Goal: Transaction & Acquisition: Book appointment/travel/reservation

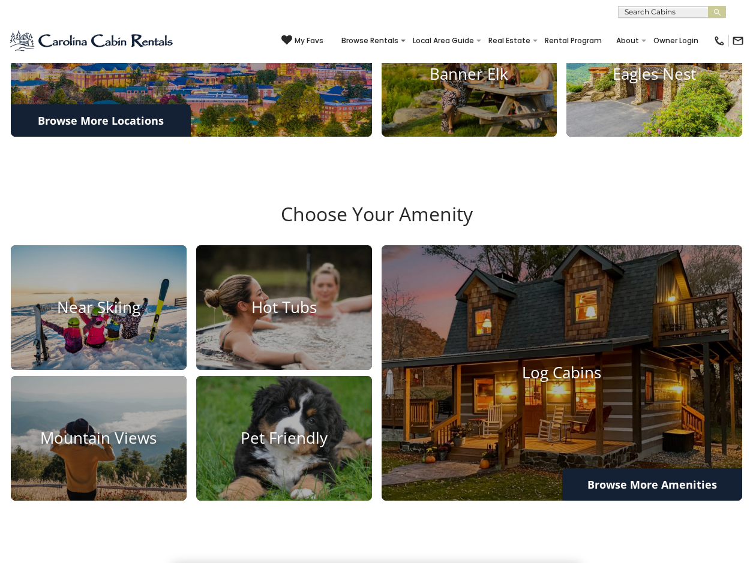
scroll to position [540, 0]
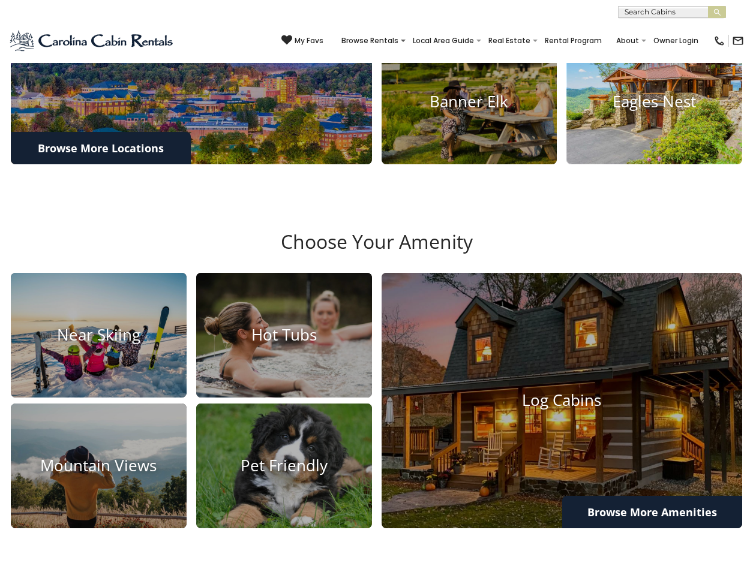
click at [623, 112] on h4 "Eagles Nest" at bounding box center [654, 102] width 176 height 19
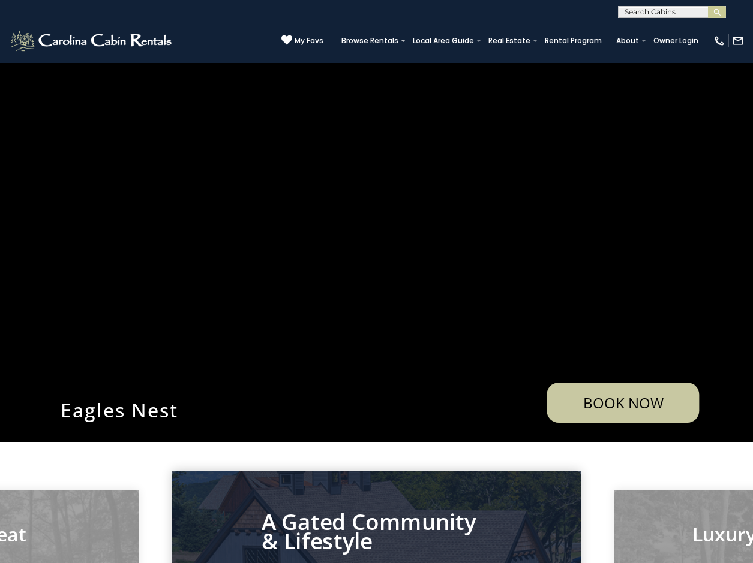
scroll to position [60, 0]
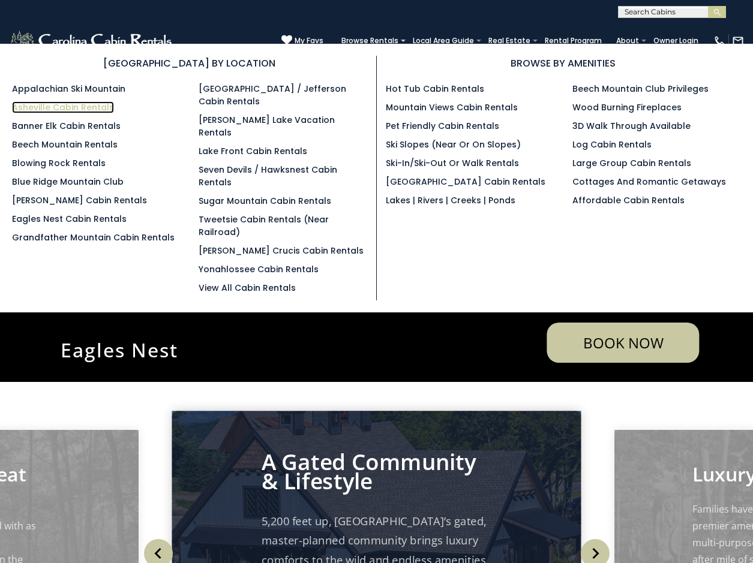
click at [91, 108] on link "Asheville Cabin Rentals" at bounding box center [63, 107] width 102 height 12
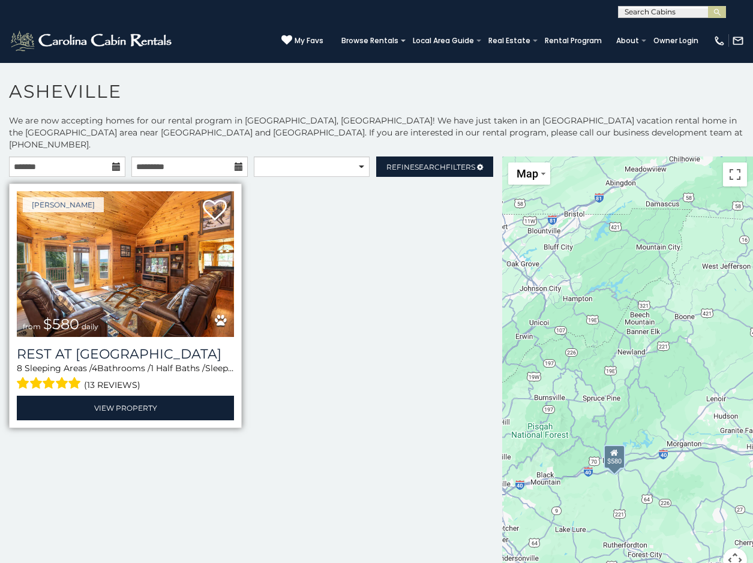
click at [149, 277] on img at bounding box center [125, 264] width 217 height 146
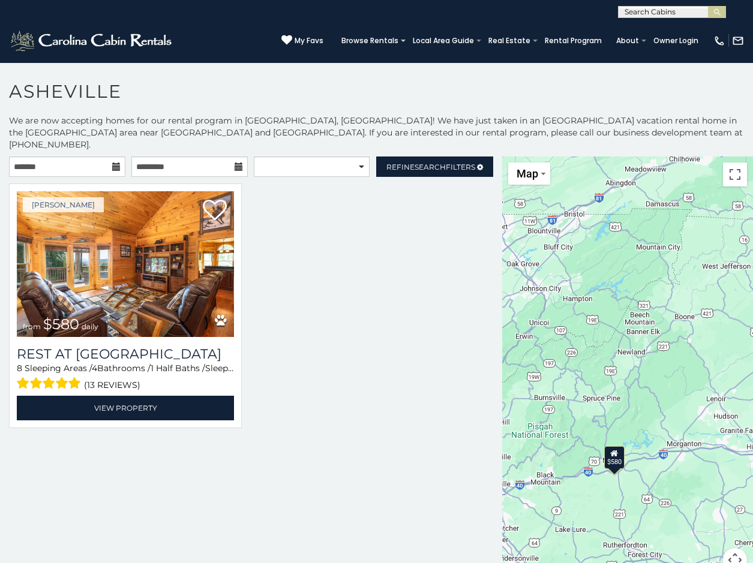
scroll to position [4, 0]
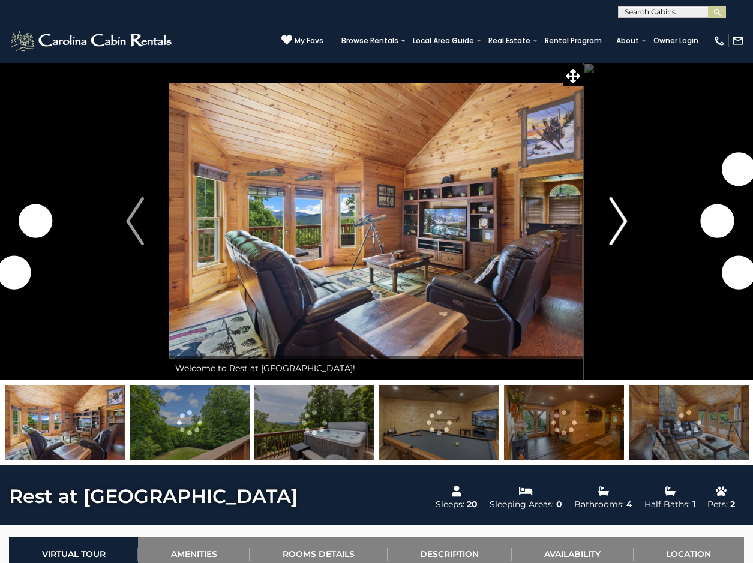
click at [622, 225] on img "Next" at bounding box center [618, 221] width 18 height 48
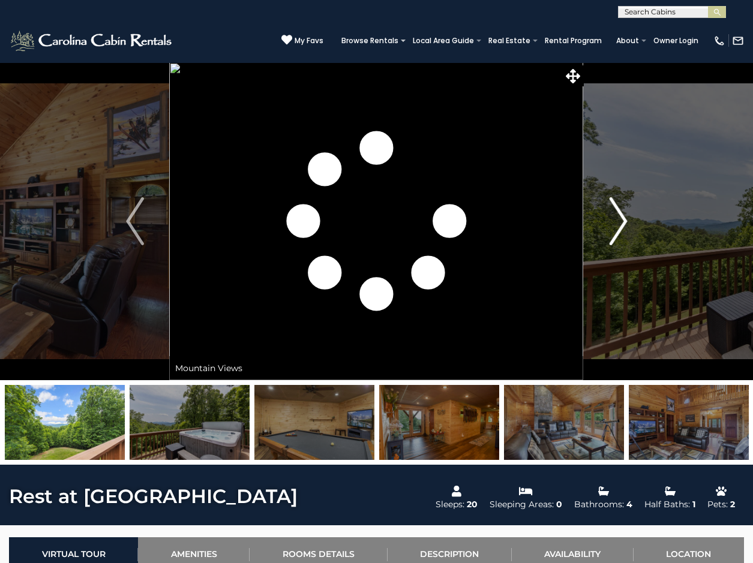
click at [622, 225] on img "Next" at bounding box center [618, 221] width 18 height 48
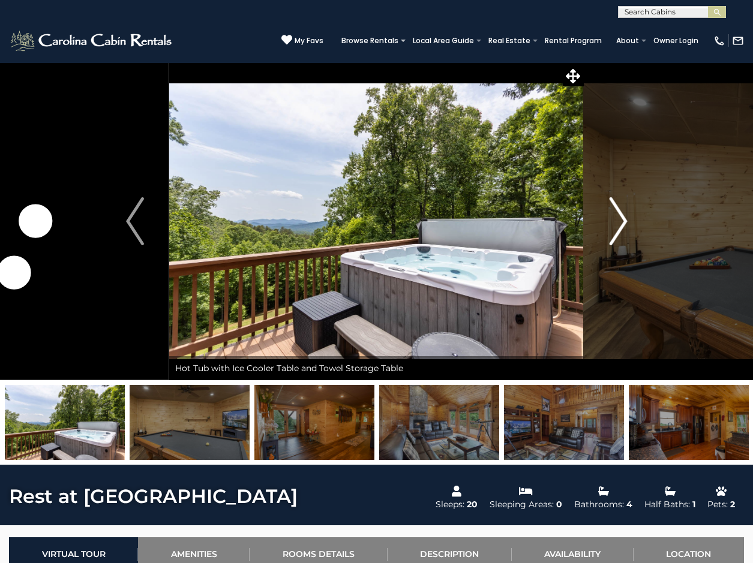
click at [622, 225] on img "Next" at bounding box center [618, 221] width 18 height 48
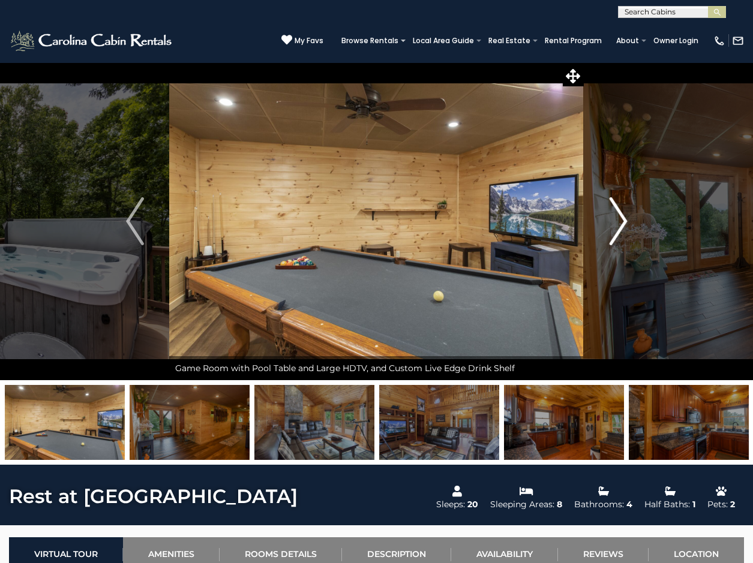
click at [622, 225] on img "Next" at bounding box center [618, 221] width 18 height 48
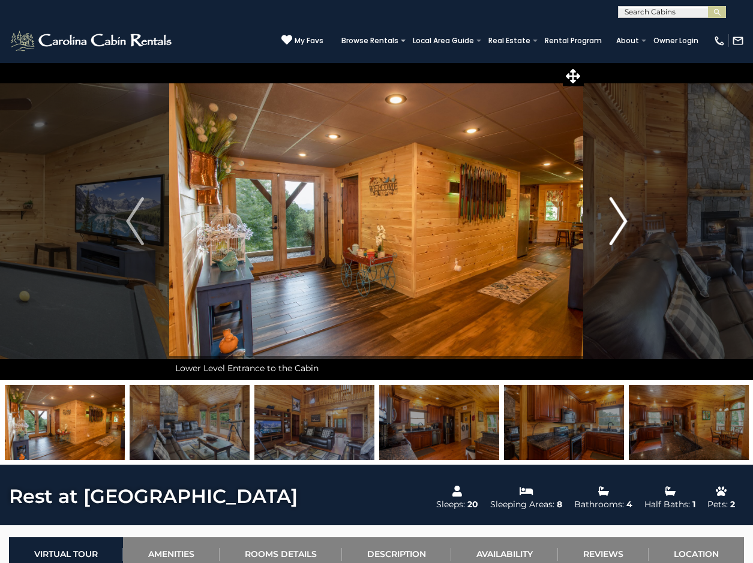
click at [622, 225] on img "Next" at bounding box center [618, 221] width 18 height 48
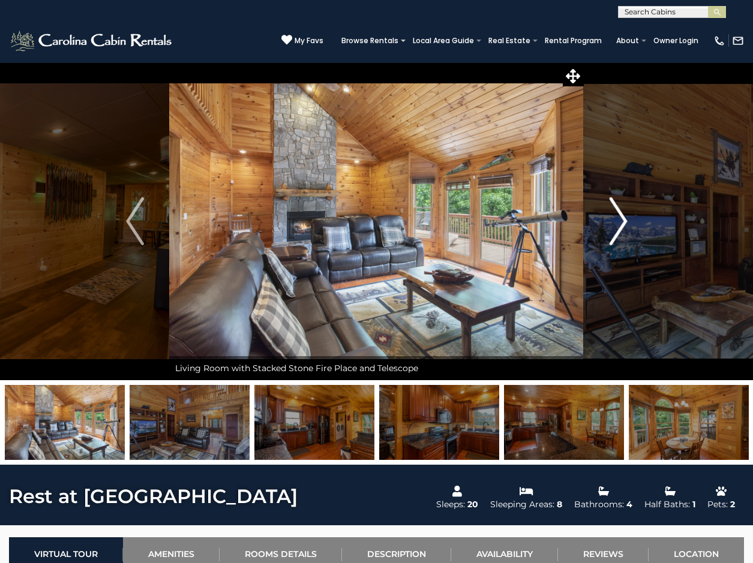
click at [622, 225] on img "Next" at bounding box center [618, 221] width 18 height 48
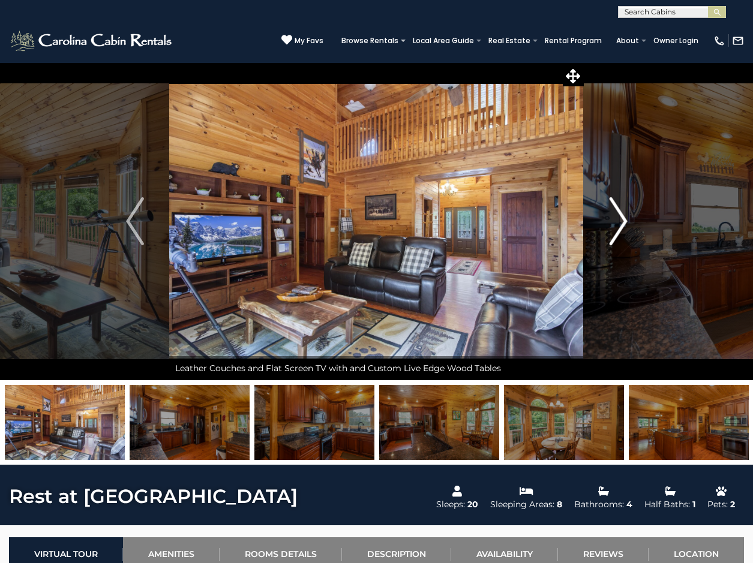
click at [622, 225] on img "Next" at bounding box center [618, 221] width 18 height 48
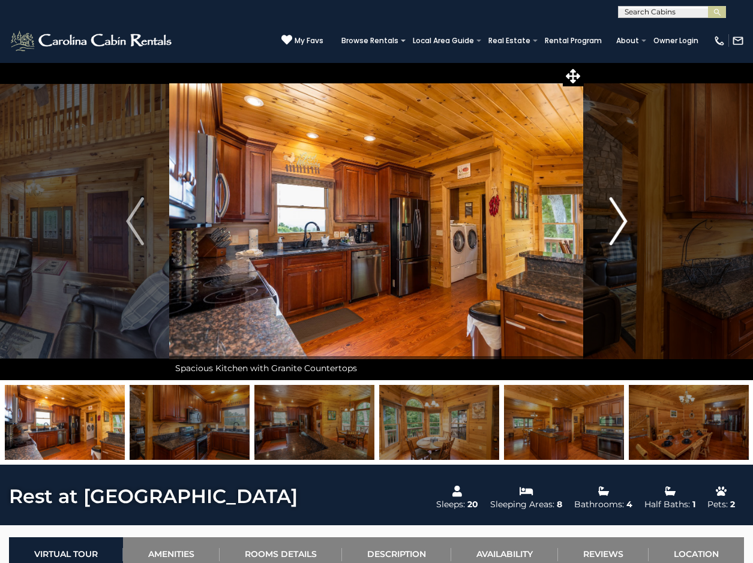
click at [622, 225] on img "Next" at bounding box center [618, 221] width 18 height 48
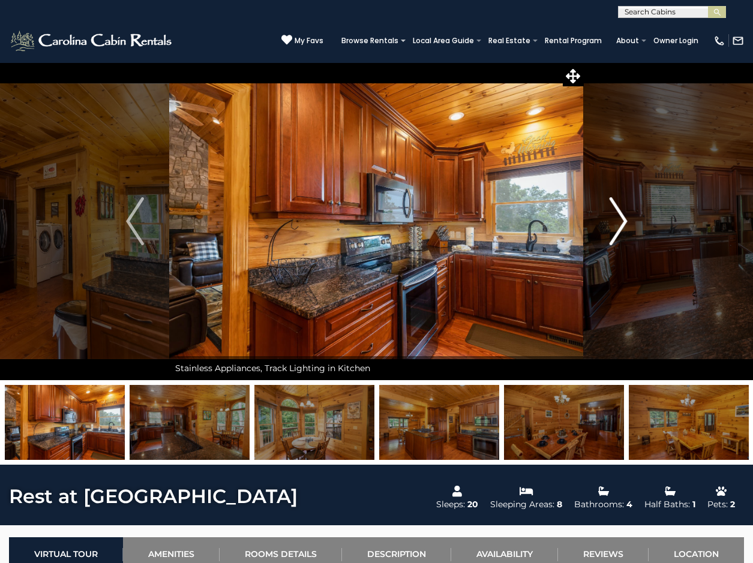
click at [622, 225] on img "Next" at bounding box center [618, 221] width 18 height 48
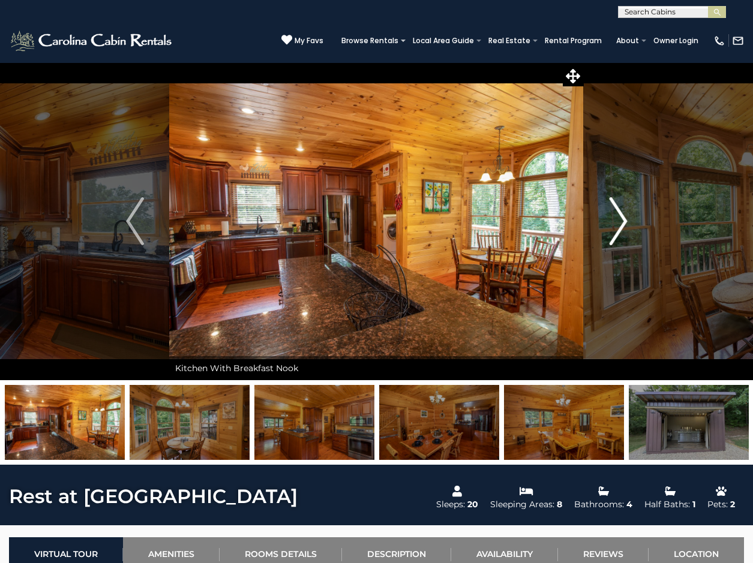
click at [622, 225] on img "Next" at bounding box center [618, 221] width 18 height 48
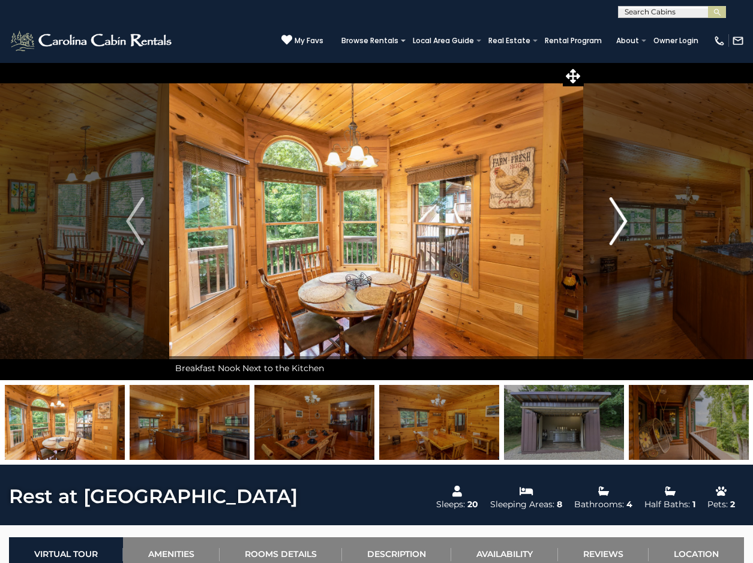
click at [622, 225] on img "Next" at bounding box center [618, 221] width 18 height 48
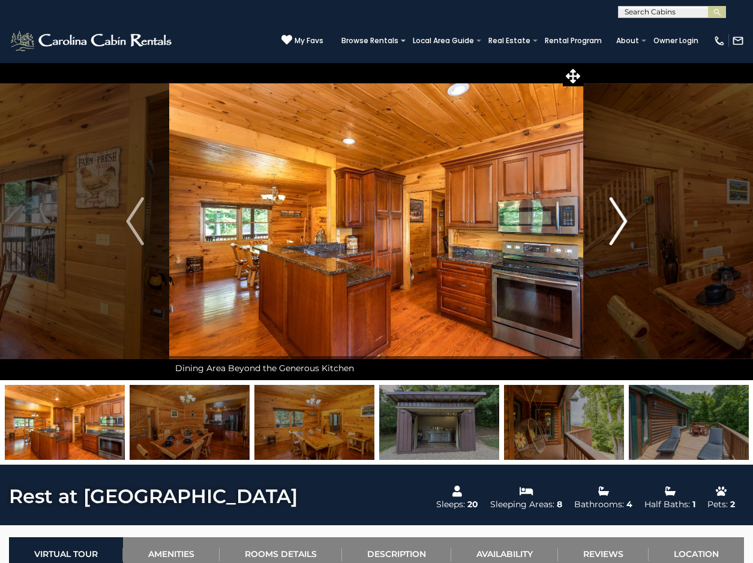
click at [622, 225] on img "Next" at bounding box center [618, 221] width 18 height 48
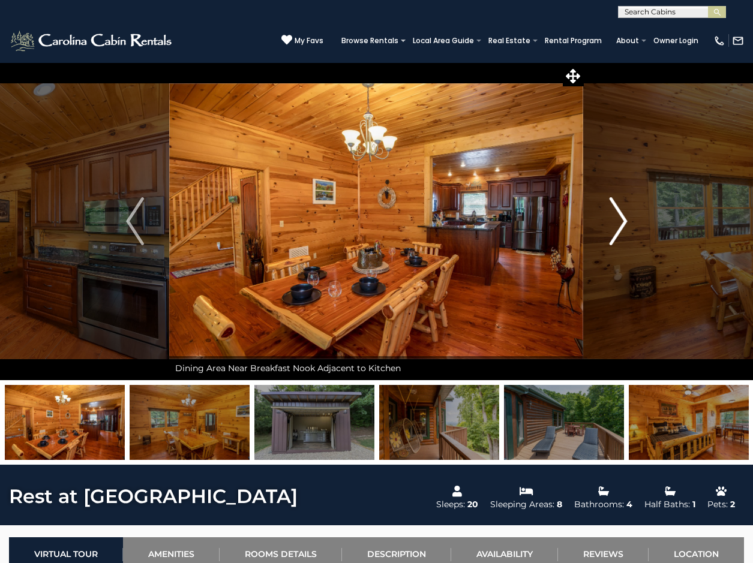
click at [622, 225] on img "Next" at bounding box center [618, 221] width 18 height 48
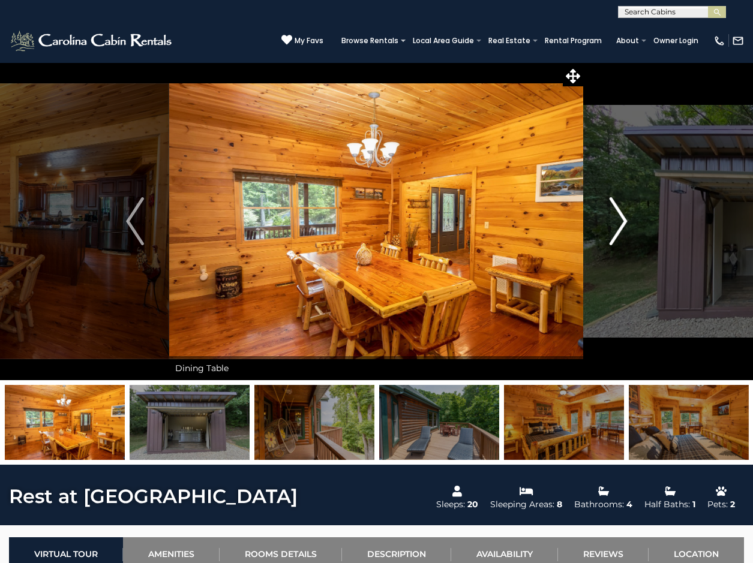
click at [622, 225] on img "Next" at bounding box center [618, 221] width 18 height 48
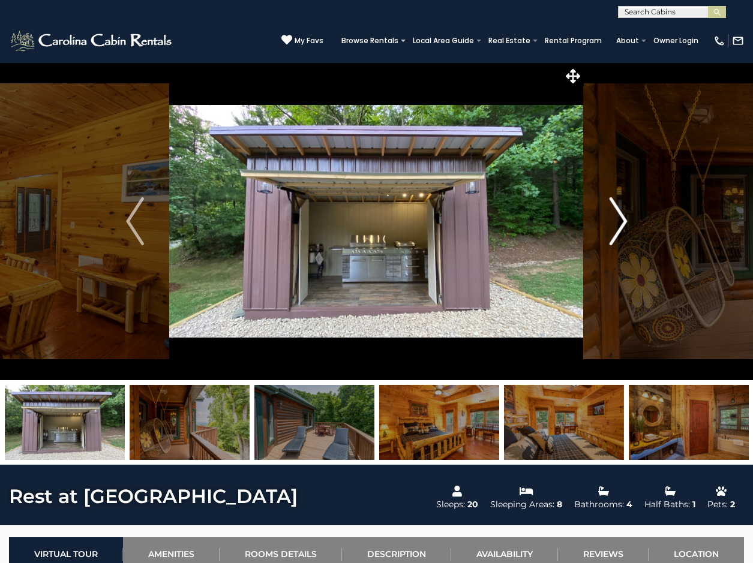
click at [622, 225] on img "Next" at bounding box center [618, 221] width 18 height 48
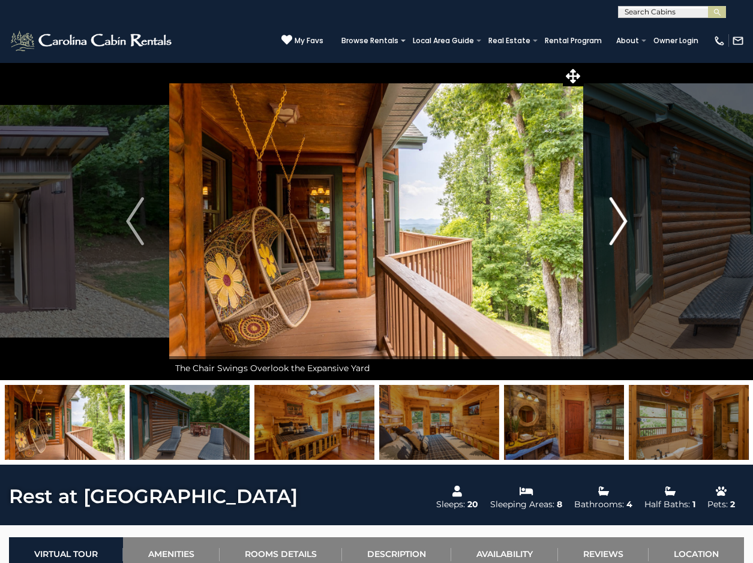
click at [622, 225] on img "Next" at bounding box center [618, 221] width 18 height 48
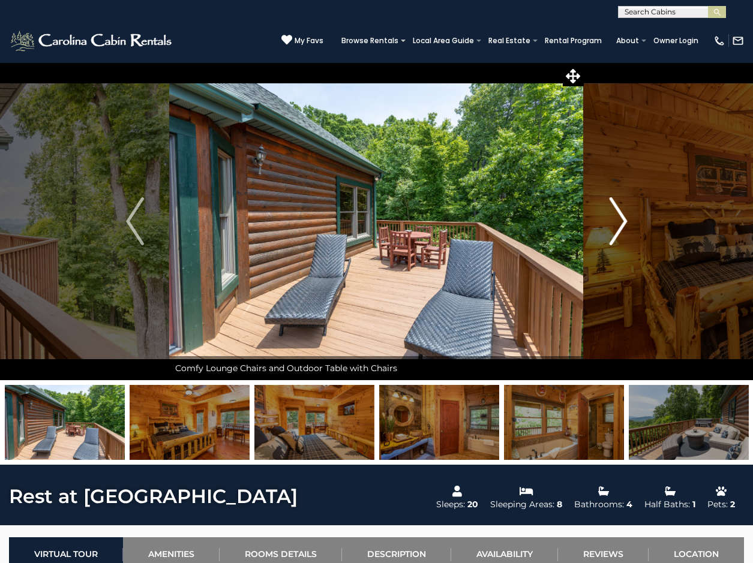
click at [622, 225] on img "Next" at bounding box center [618, 221] width 18 height 48
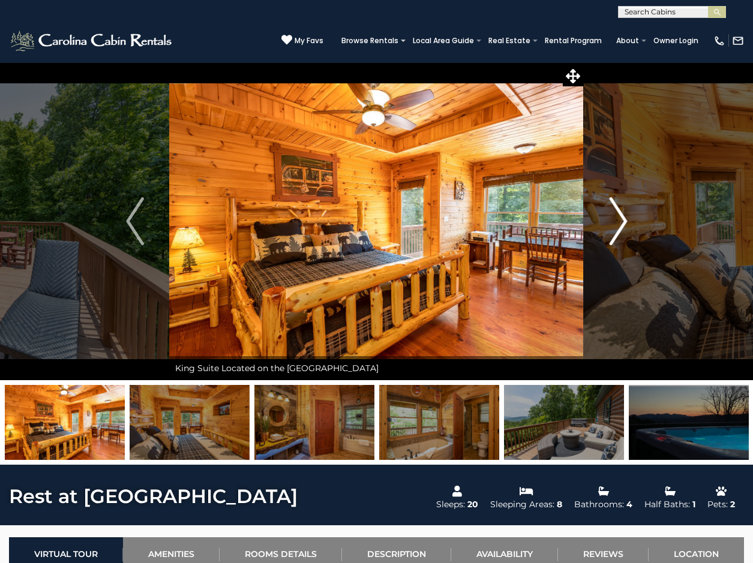
click at [622, 225] on img "Next" at bounding box center [618, 221] width 18 height 48
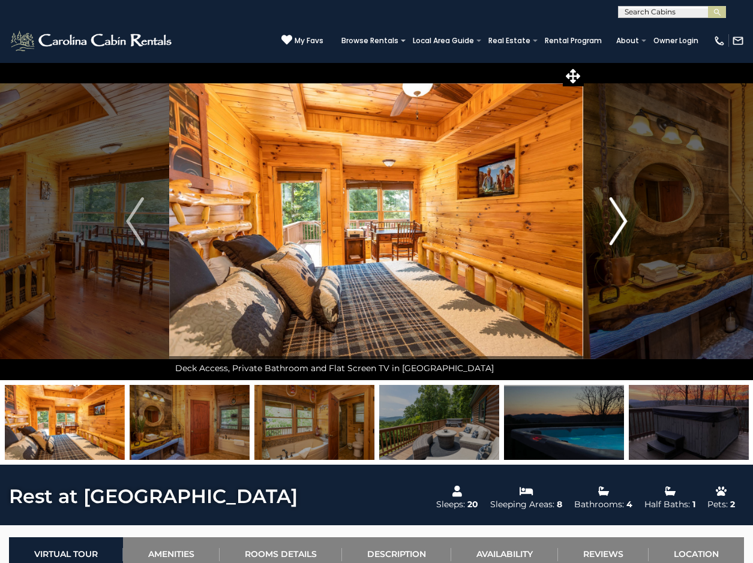
click at [622, 225] on img "Next" at bounding box center [618, 221] width 18 height 48
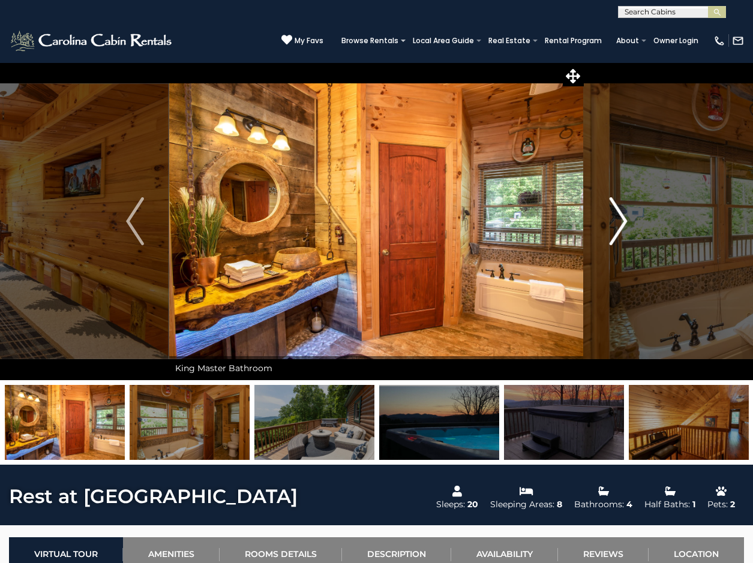
click at [622, 225] on img "Next" at bounding box center [618, 221] width 18 height 48
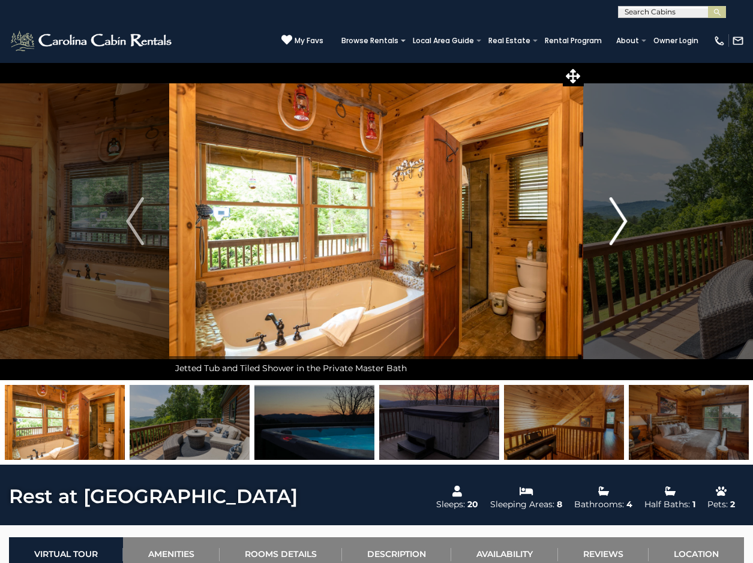
click at [622, 225] on img "Next" at bounding box center [618, 221] width 18 height 48
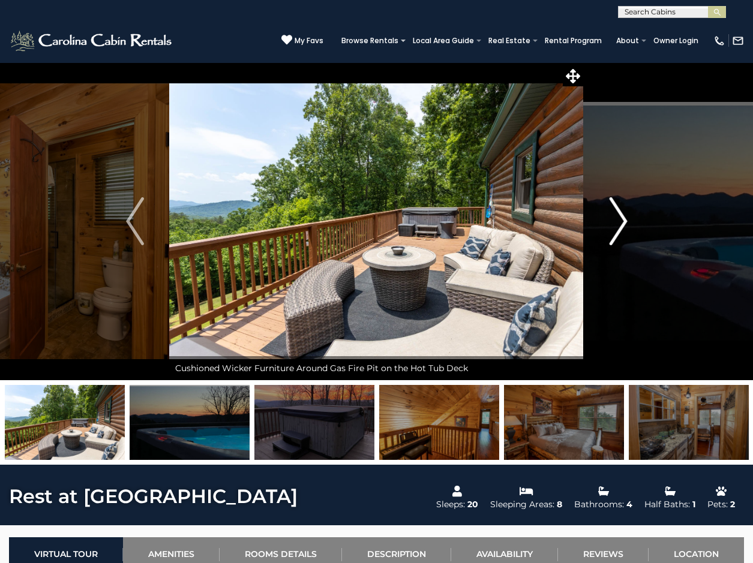
click at [622, 225] on img "Next" at bounding box center [618, 221] width 18 height 48
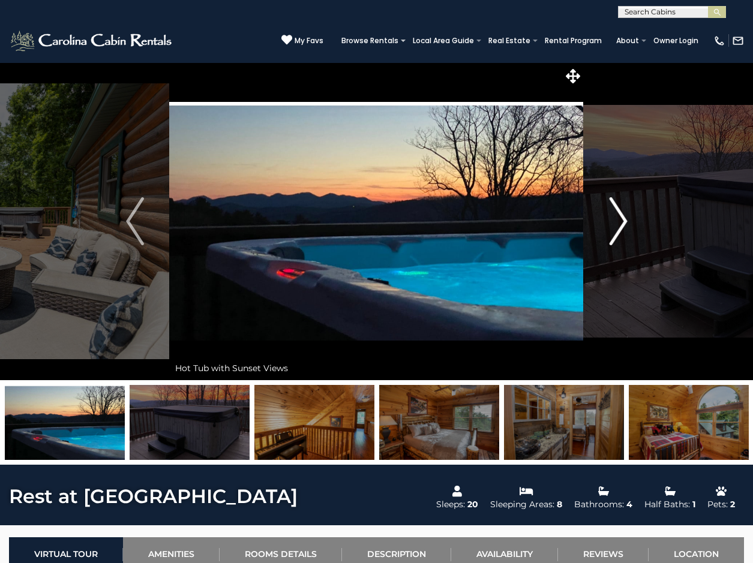
click at [622, 225] on img "Next" at bounding box center [618, 221] width 18 height 48
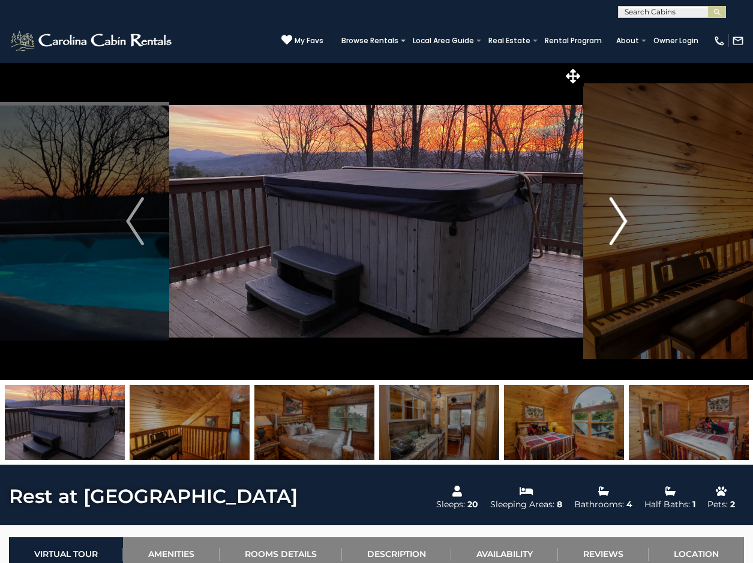
click at [622, 225] on img "Next" at bounding box center [618, 221] width 18 height 48
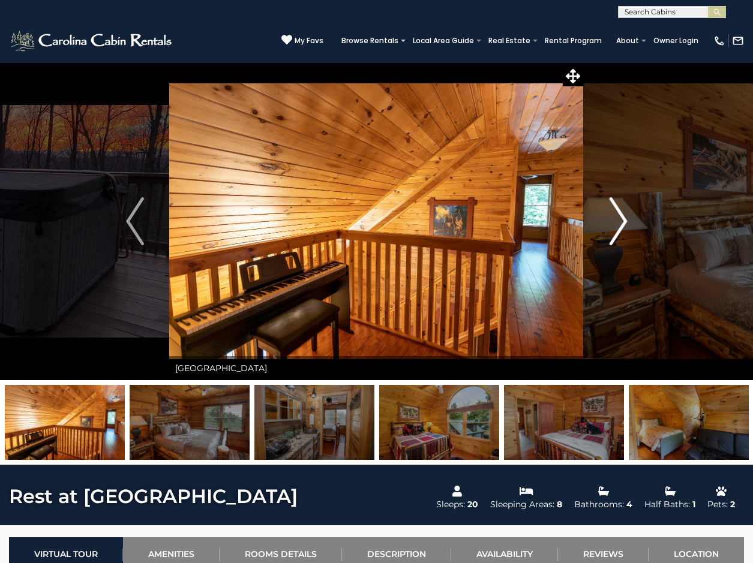
click at [622, 225] on img "Next" at bounding box center [618, 221] width 18 height 48
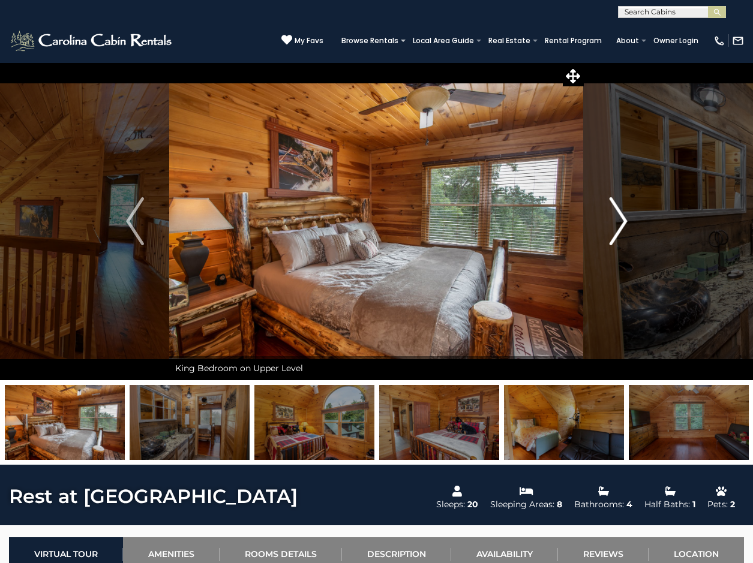
click at [622, 225] on img "Next" at bounding box center [618, 221] width 18 height 48
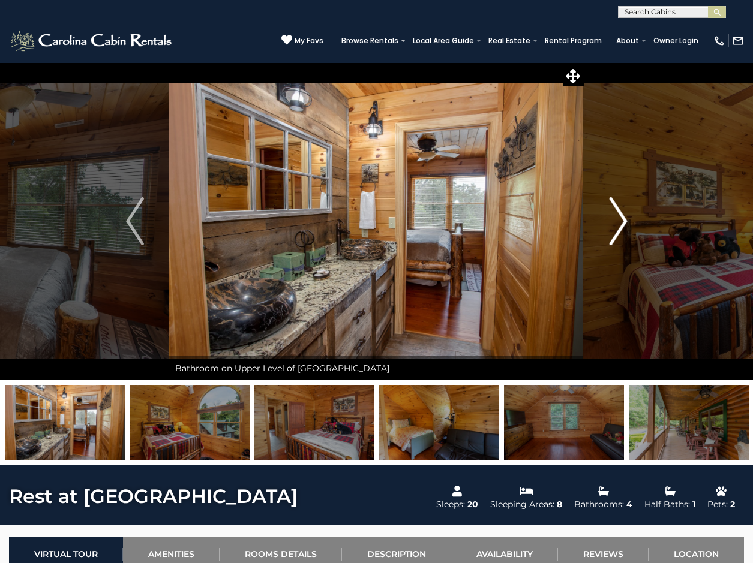
click at [622, 225] on img "Next" at bounding box center [618, 221] width 18 height 48
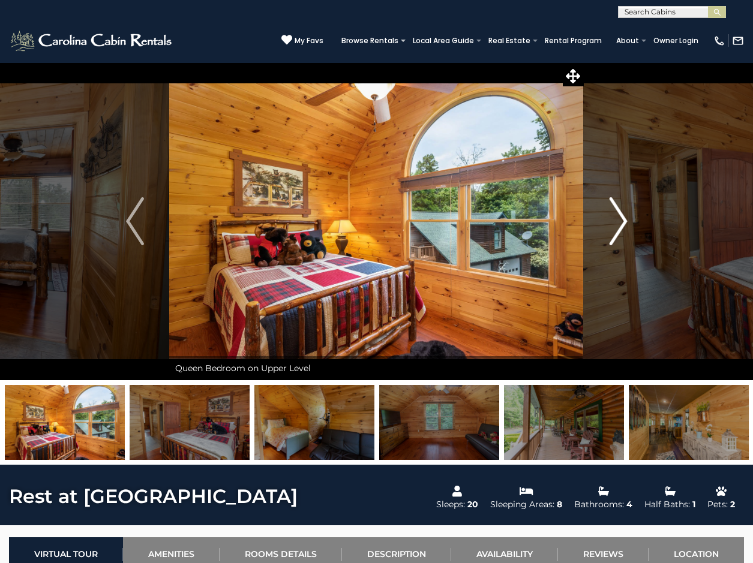
click at [622, 225] on img "Next" at bounding box center [618, 221] width 18 height 48
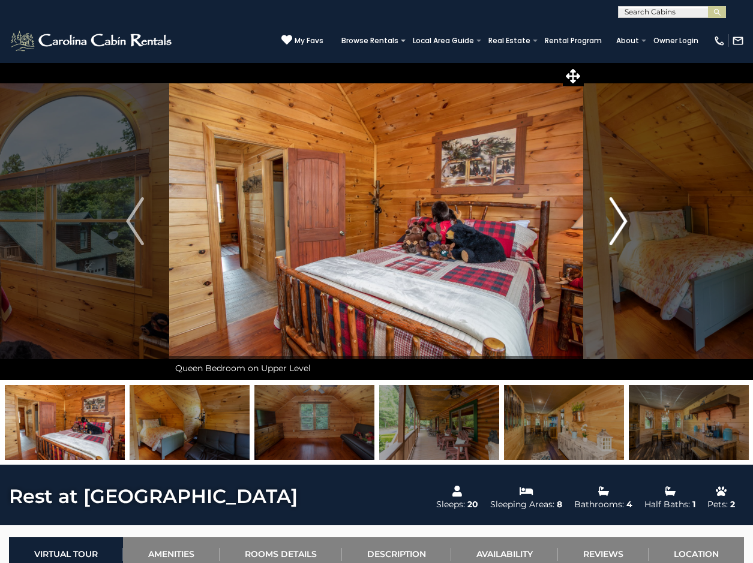
click at [622, 225] on img "Next" at bounding box center [618, 221] width 18 height 48
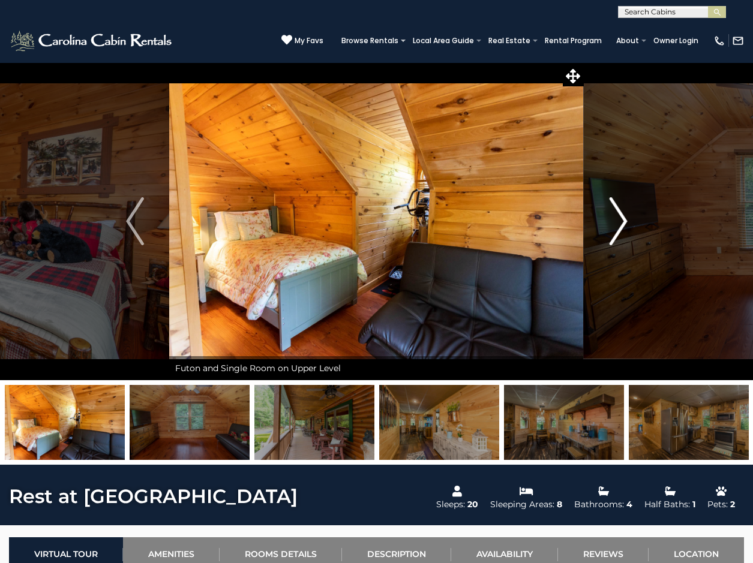
click at [622, 225] on img "Next" at bounding box center [618, 221] width 18 height 48
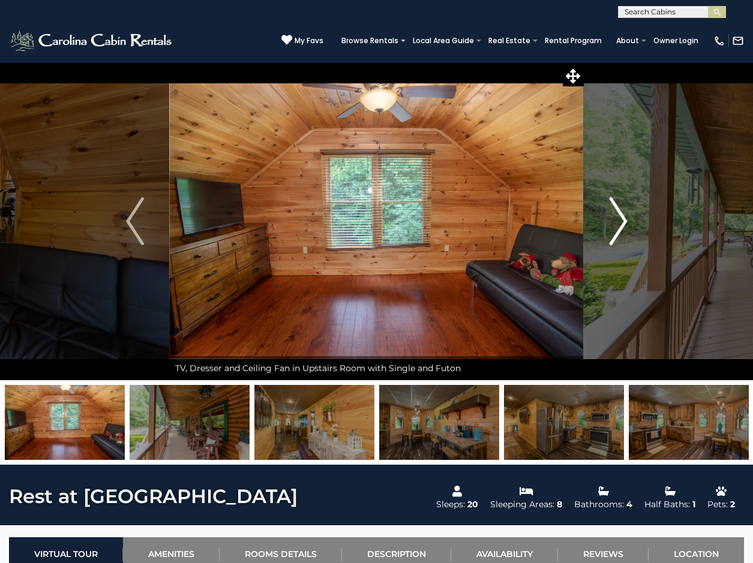
click at [622, 225] on img "Next" at bounding box center [618, 221] width 18 height 48
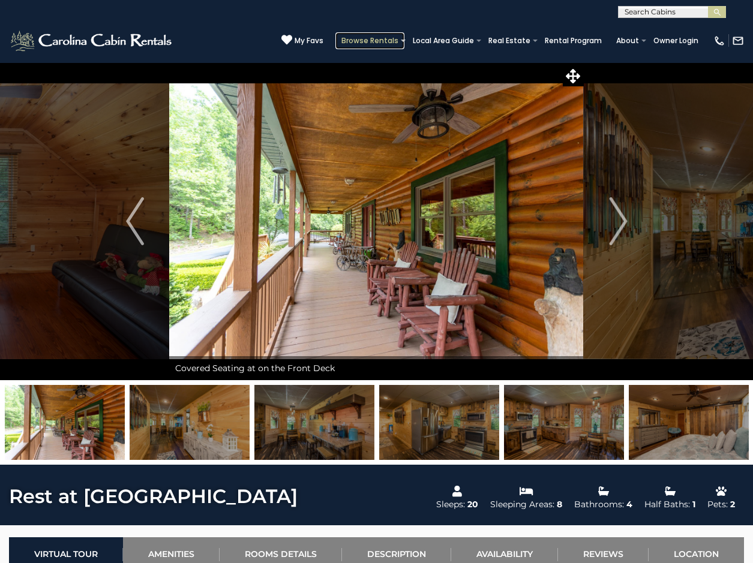
drag, startPoint x: 31, startPoint y: 0, endPoint x: 387, endPoint y: 43, distance: 358.4
click at [387, 43] on link "Browse Rentals" at bounding box center [369, 40] width 69 height 17
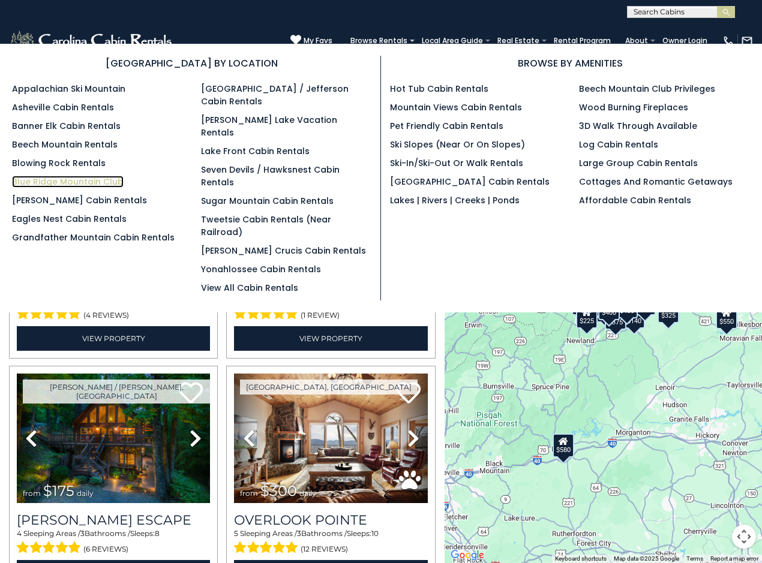
click at [89, 181] on link "Blue Ridge Mountain Club" at bounding box center [68, 182] width 112 height 12
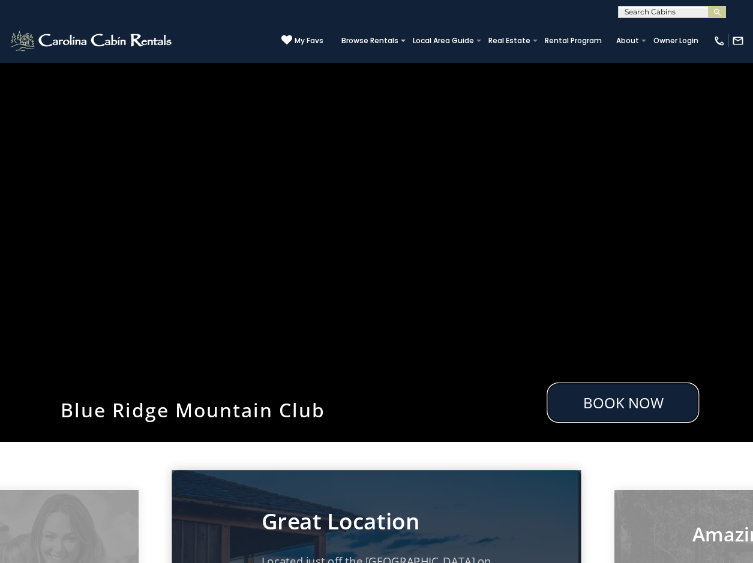
click at [614, 423] on link "Book Now" at bounding box center [623, 403] width 152 height 40
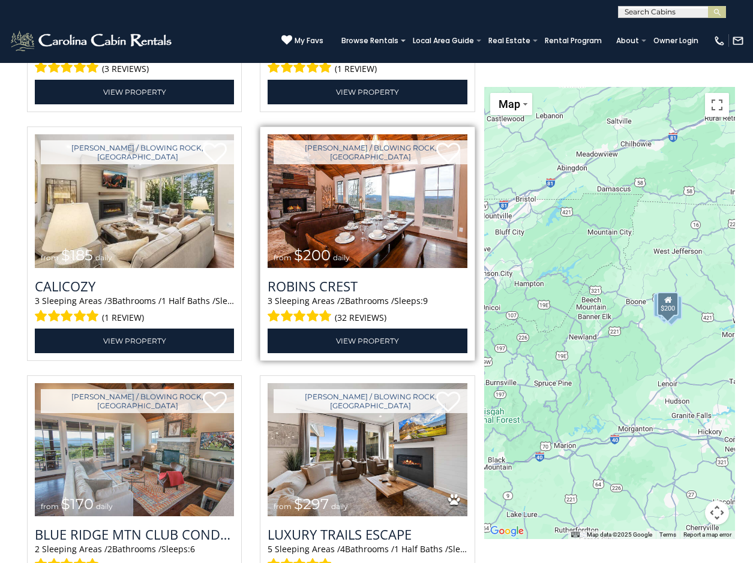
scroll to position [1597, 0]
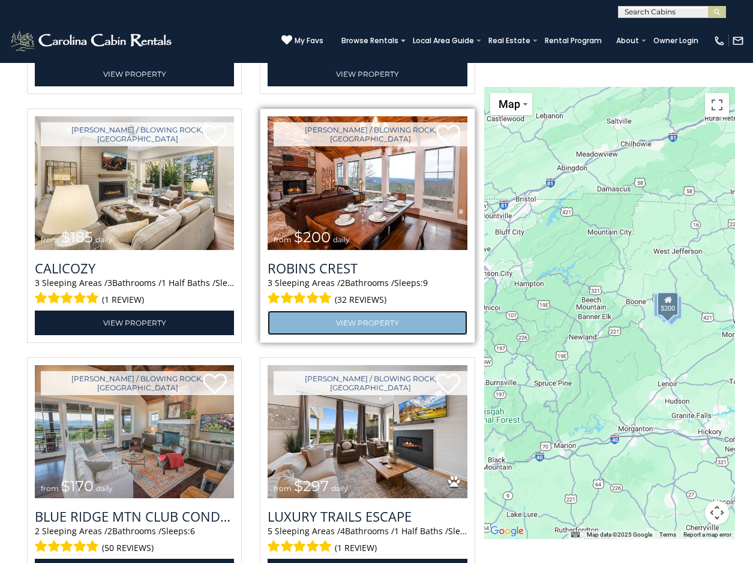
click at [397, 335] on link "View Property" at bounding box center [367, 323] width 199 height 25
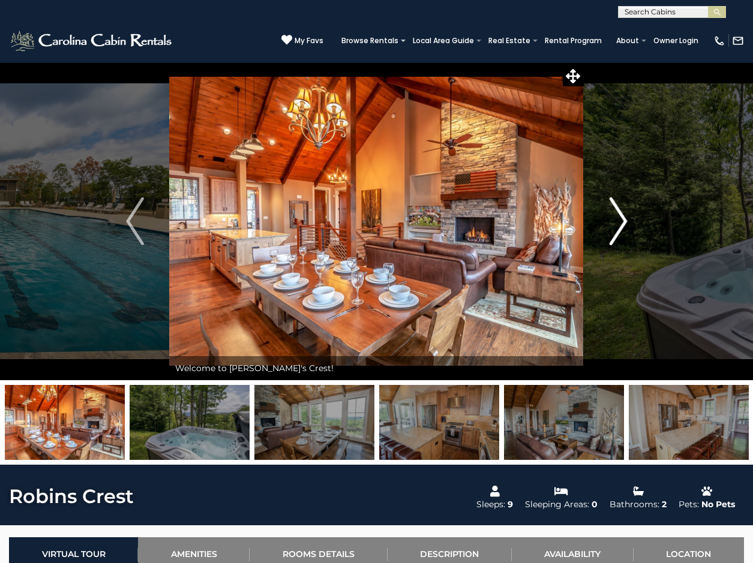
click at [615, 223] on img "Next" at bounding box center [618, 221] width 18 height 48
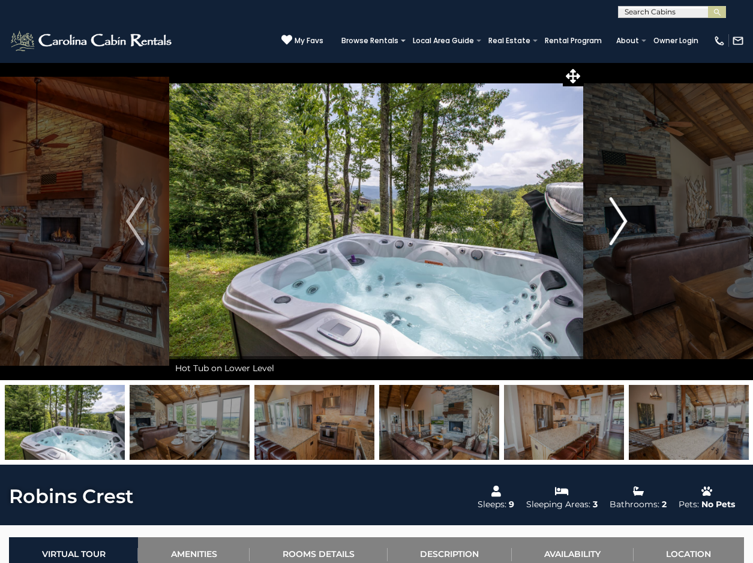
click at [615, 223] on img "Next" at bounding box center [618, 221] width 18 height 48
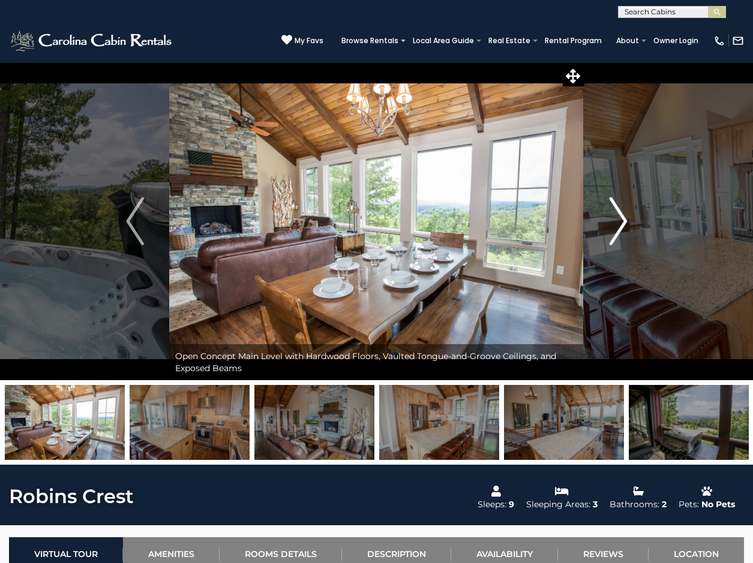
click at [615, 223] on img "Next" at bounding box center [618, 221] width 18 height 48
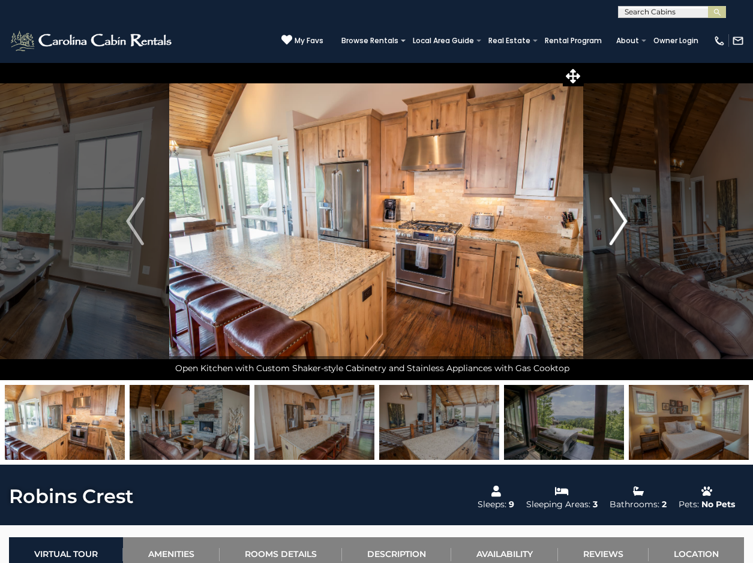
click at [615, 223] on img "Next" at bounding box center [618, 221] width 18 height 48
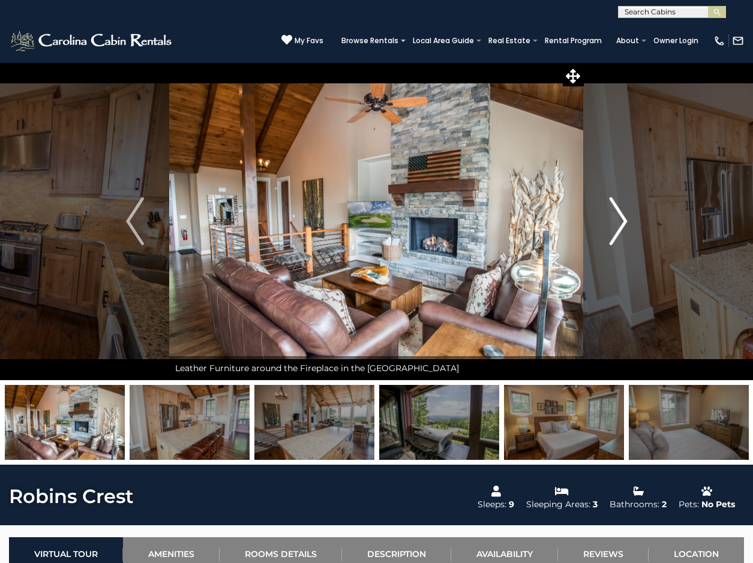
click at [615, 223] on img "Next" at bounding box center [618, 221] width 18 height 48
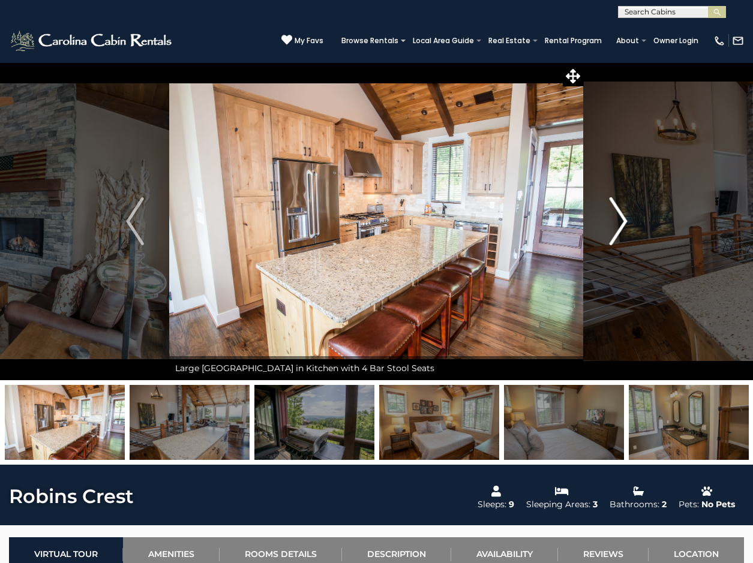
click at [615, 223] on img "Next" at bounding box center [618, 221] width 18 height 48
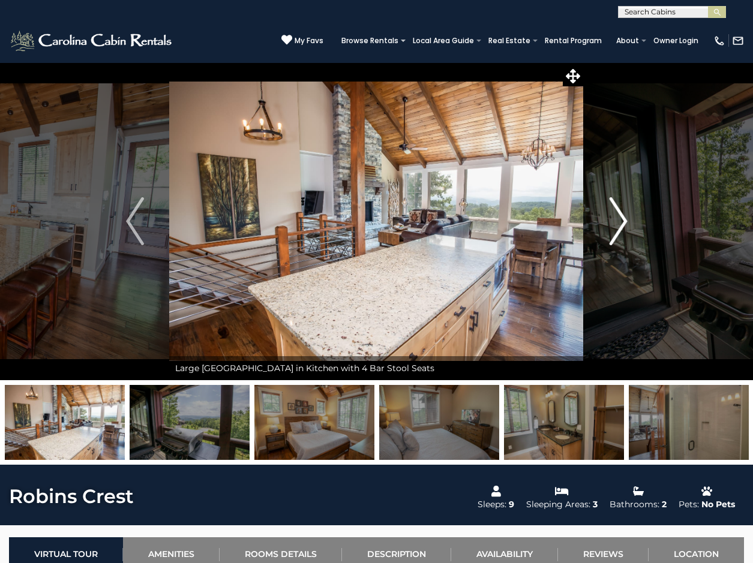
click at [615, 223] on img "Next" at bounding box center [618, 221] width 18 height 48
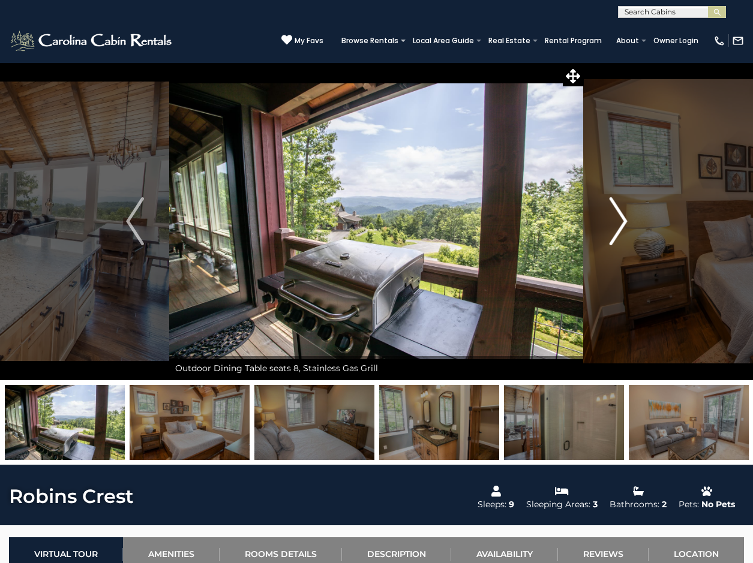
click at [615, 223] on img "Next" at bounding box center [618, 221] width 18 height 48
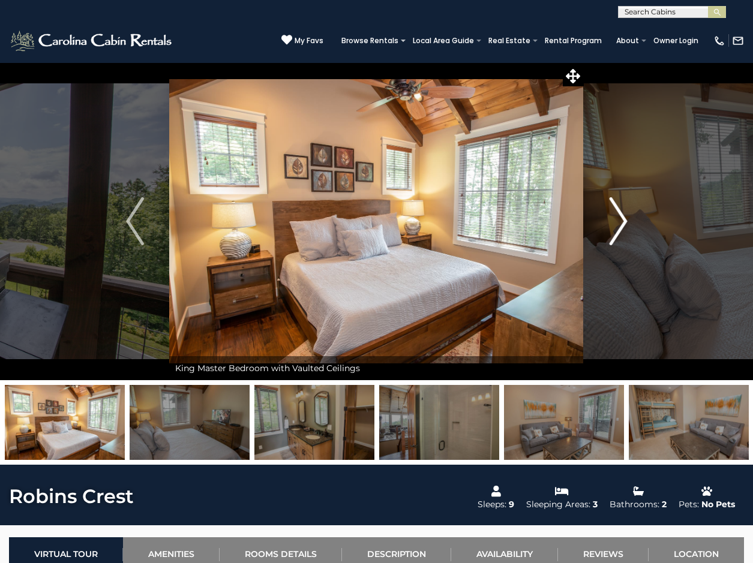
click at [615, 223] on img "Next" at bounding box center [618, 221] width 18 height 48
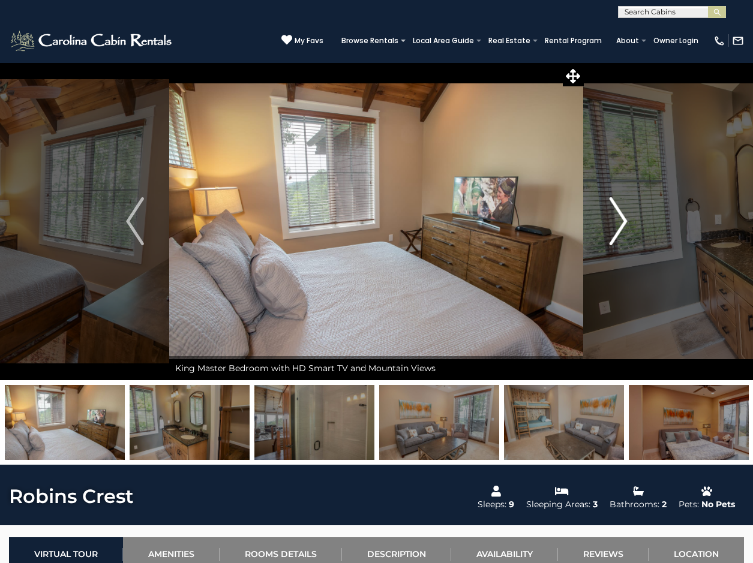
click at [615, 223] on img "Next" at bounding box center [618, 221] width 18 height 48
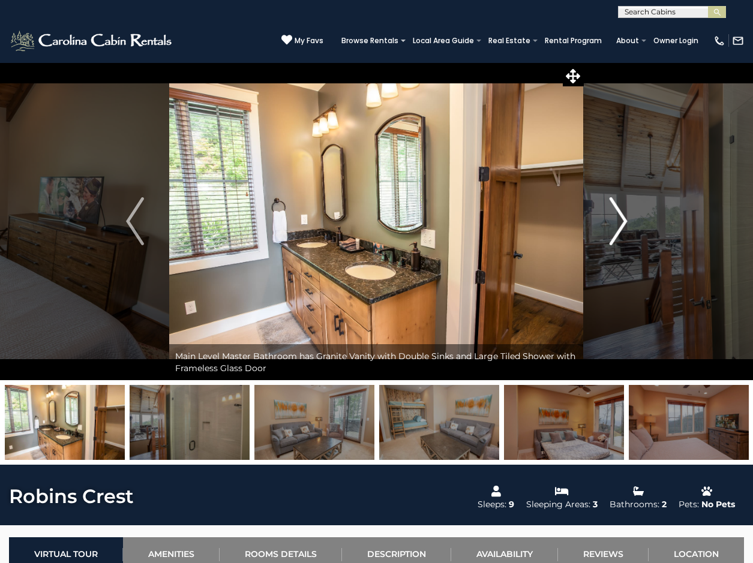
click at [615, 223] on img "Next" at bounding box center [618, 221] width 18 height 48
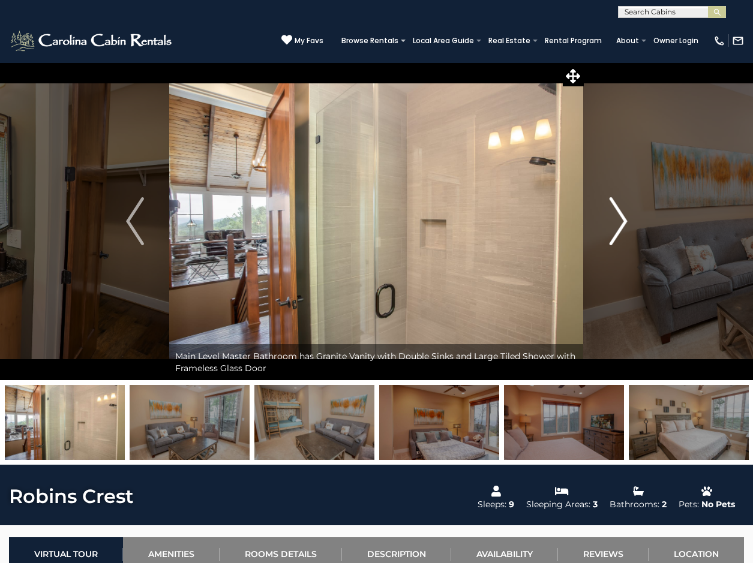
click at [615, 223] on img "Next" at bounding box center [618, 221] width 18 height 48
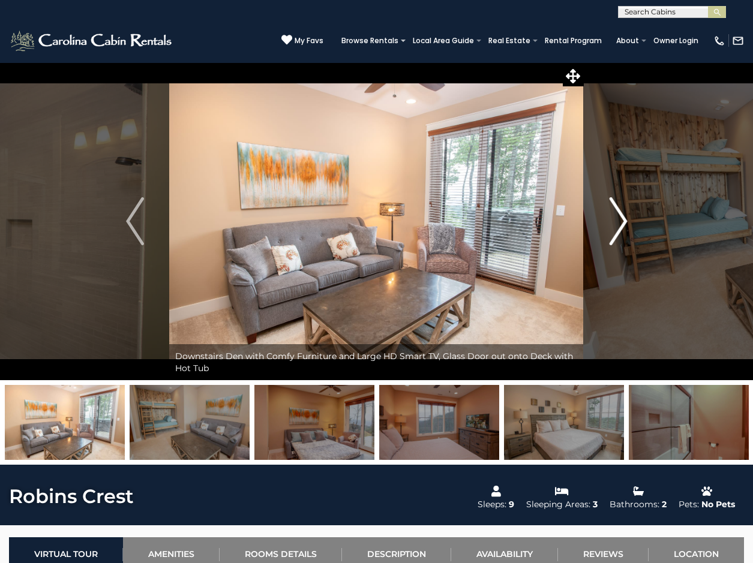
click at [615, 223] on img "Next" at bounding box center [618, 221] width 18 height 48
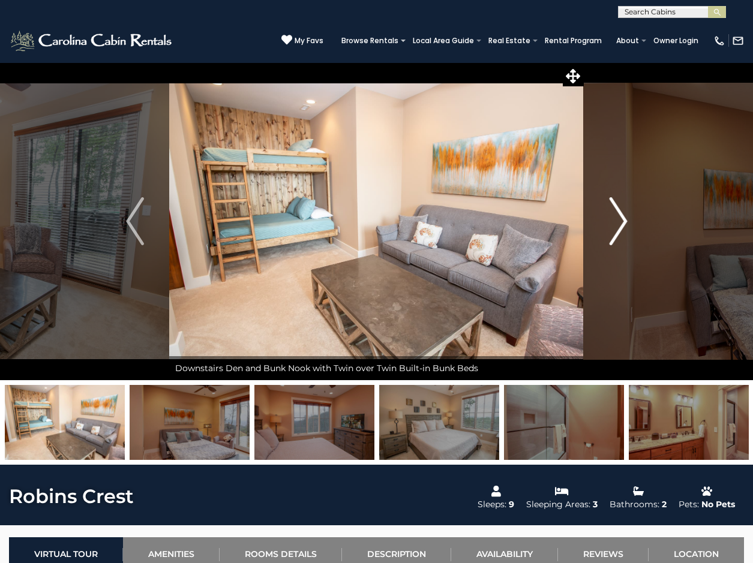
click at [615, 223] on img "Next" at bounding box center [618, 221] width 18 height 48
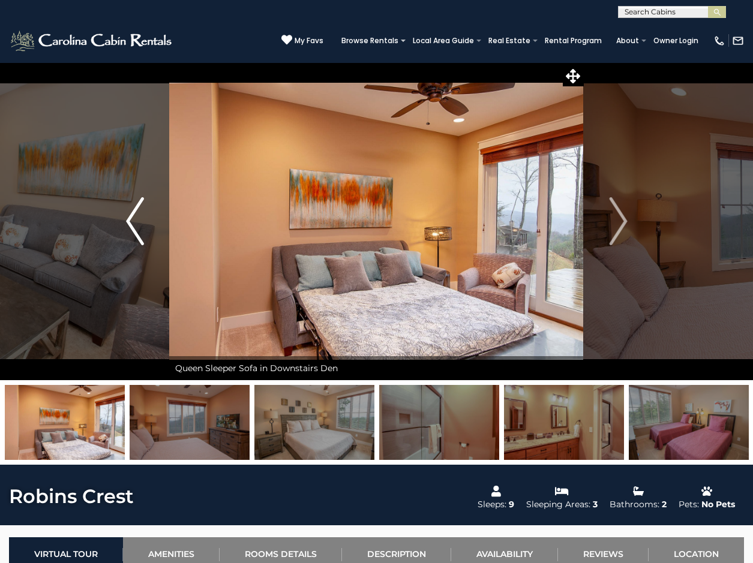
click at [134, 225] on img "Previous" at bounding box center [135, 221] width 18 height 48
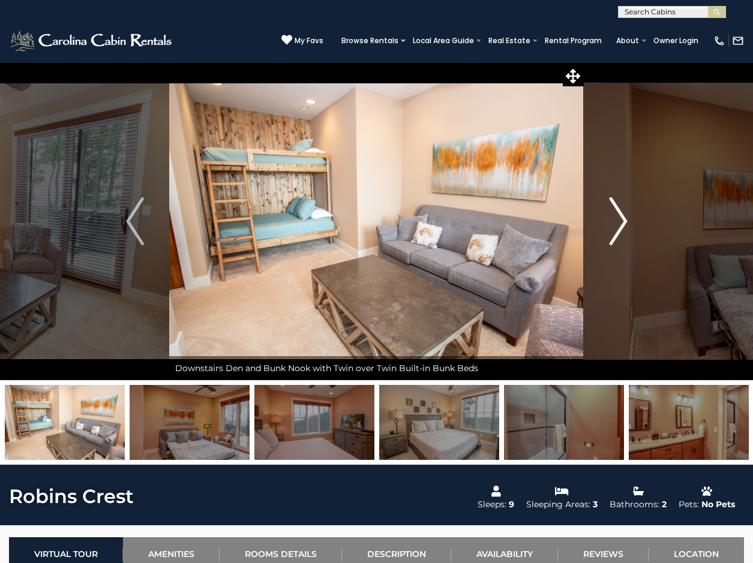
click at [621, 223] on img "Next" at bounding box center [618, 221] width 18 height 48
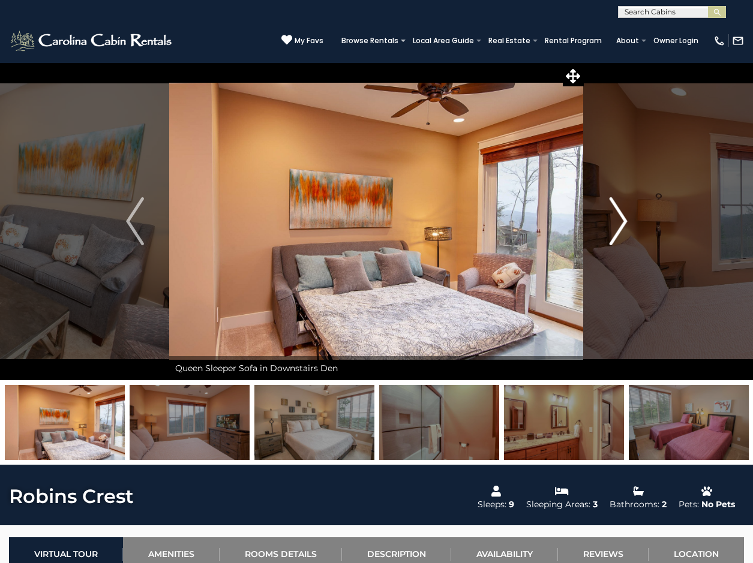
click at [621, 223] on img "Next" at bounding box center [618, 221] width 18 height 48
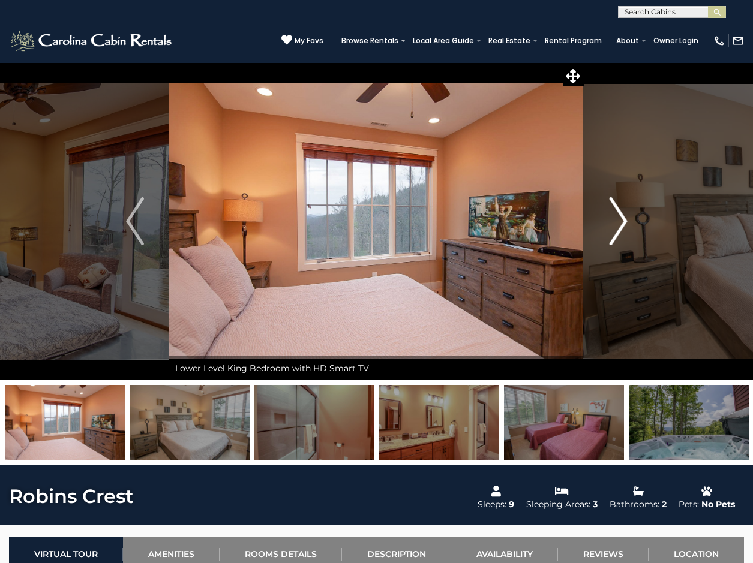
click at [621, 223] on img "Next" at bounding box center [618, 221] width 18 height 48
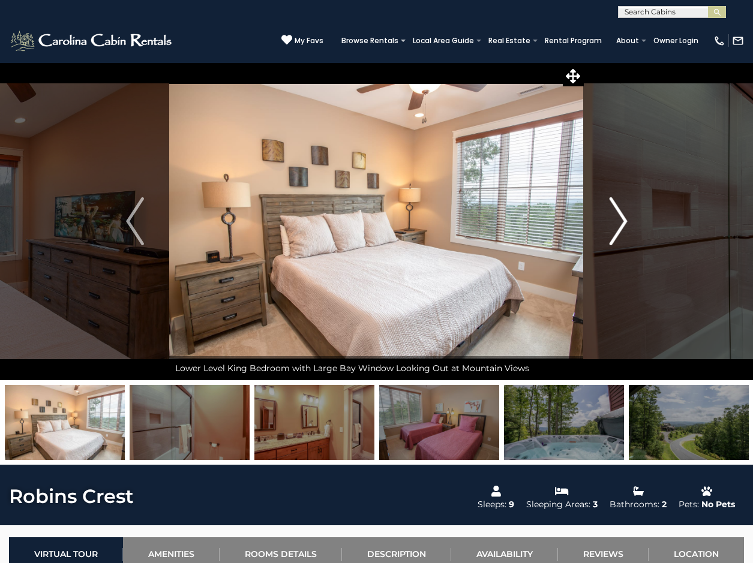
click at [621, 223] on img "Next" at bounding box center [618, 221] width 18 height 48
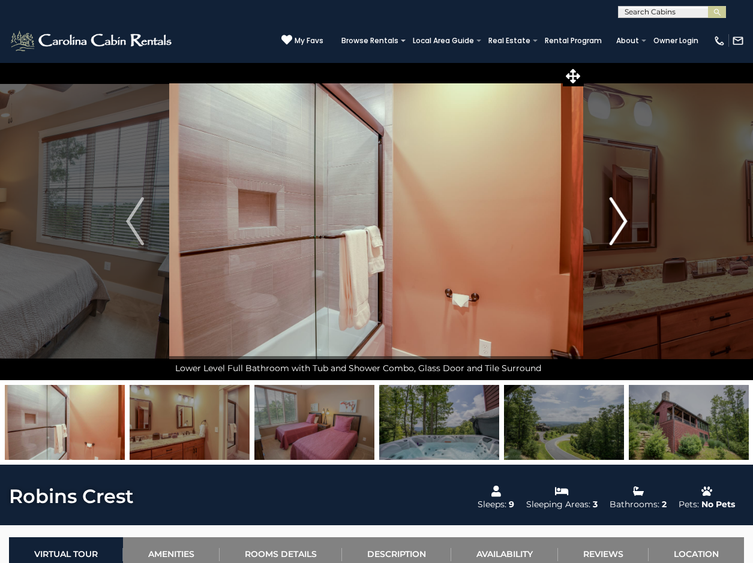
click at [621, 223] on img "Next" at bounding box center [618, 221] width 18 height 48
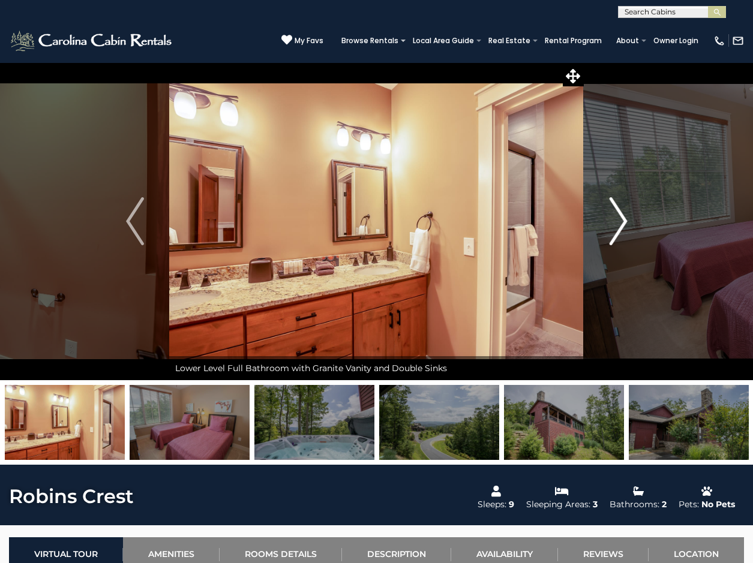
click at [621, 223] on img "Next" at bounding box center [618, 221] width 18 height 48
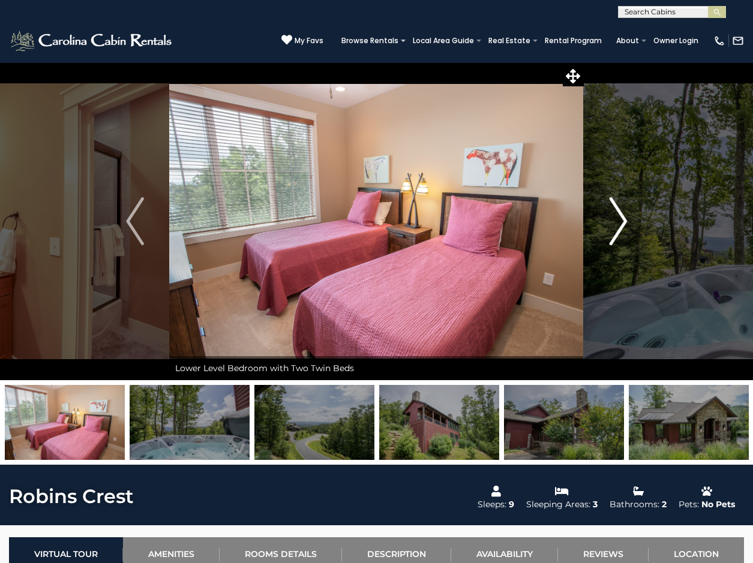
click at [621, 223] on img "Next" at bounding box center [618, 221] width 18 height 48
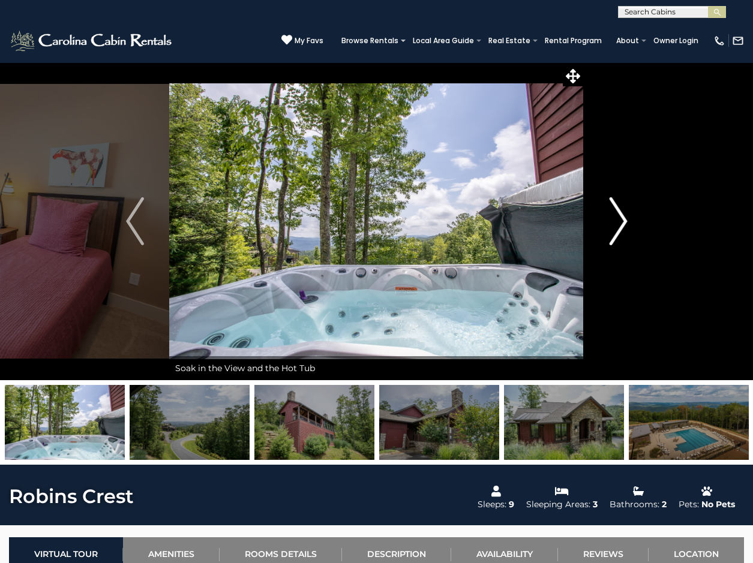
click at [621, 223] on img "Next" at bounding box center [618, 221] width 18 height 48
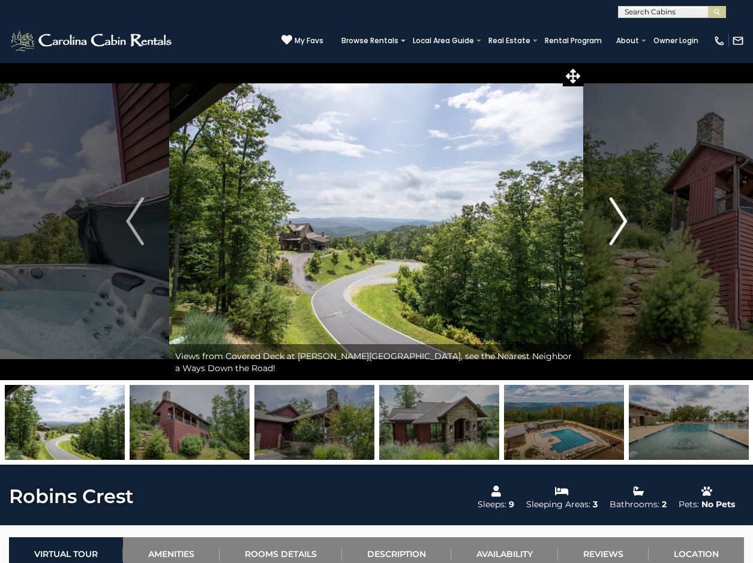
click at [621, 223] on img "Next" at bounding box center [618, 221] width 18 height 48
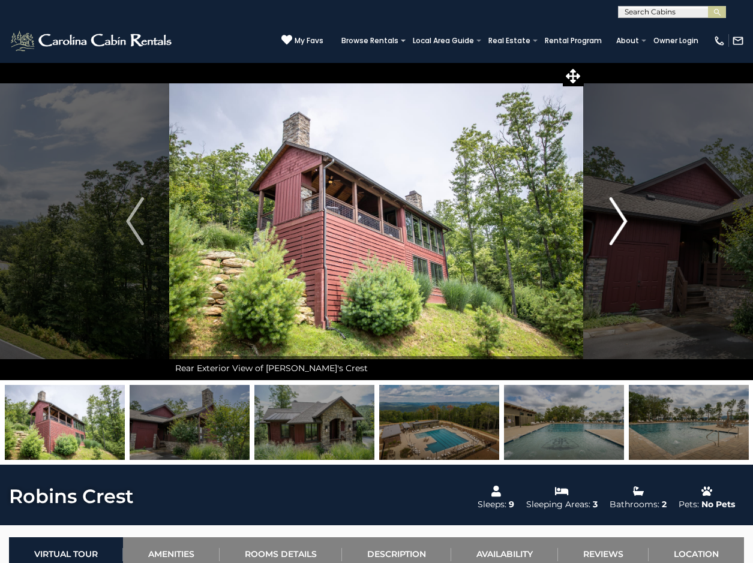
click at [621, 223] on img "Next" at bounding box center [618, 221] width 18 height 48
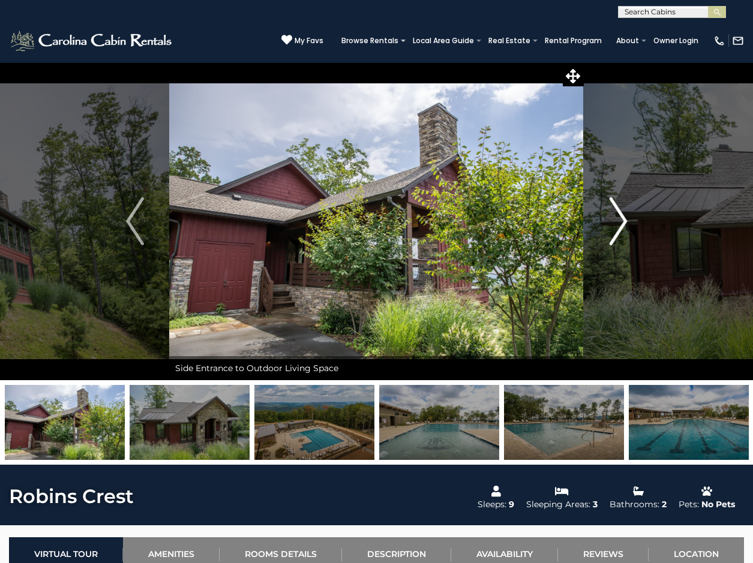
click at [621, 223] on img "Next" at bounding box center [618, 221] width 18 height 48
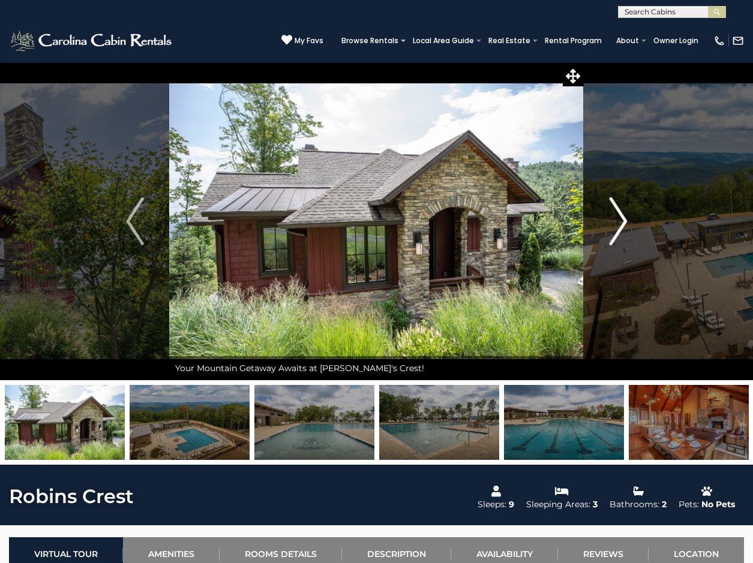
click at [621, 223] on img "Next" at bounding box center [618, 221] width 18 height 48
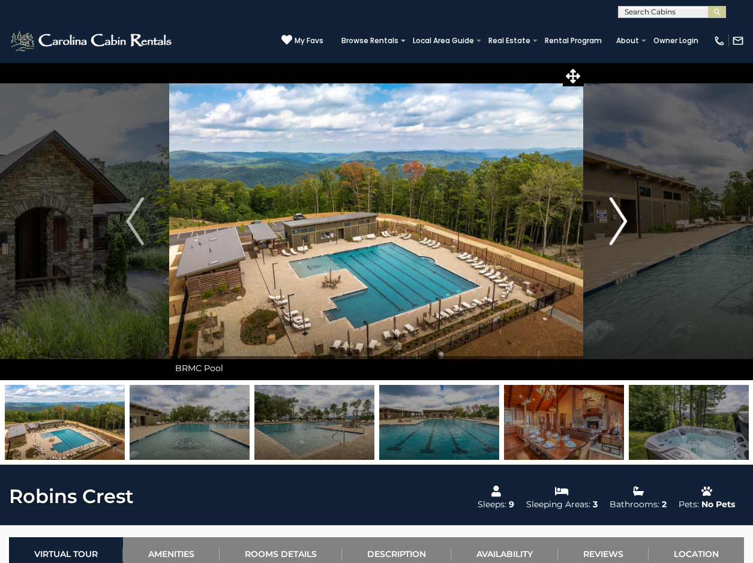
click at [621, 223] on img "Next" at bounding box center [618, 221] width 18 height 48
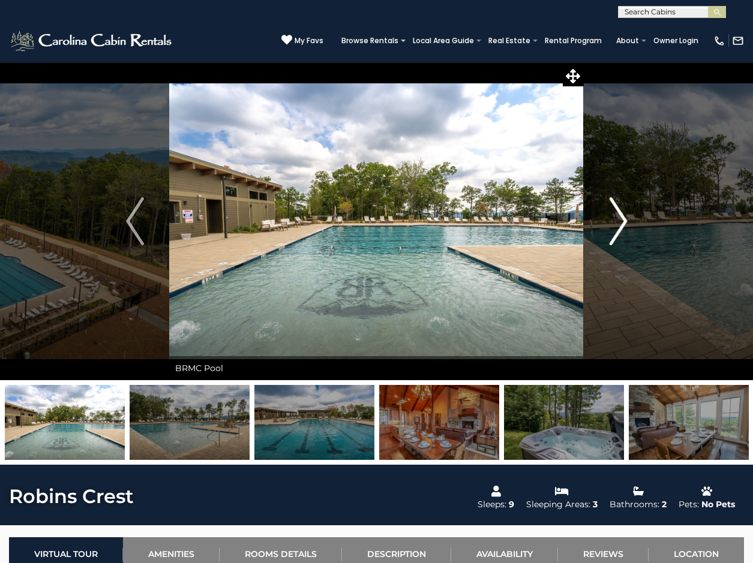
click at [621, 223] on img "Next" at bounding box center [618, 221] width 18 height 48
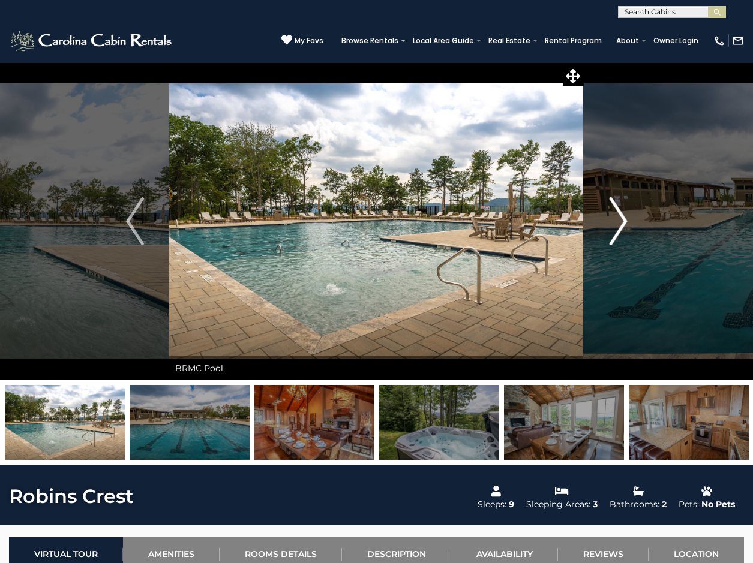
click at [621, 223] on img "Next" at bounding box center [618, 221] width 18 height 48
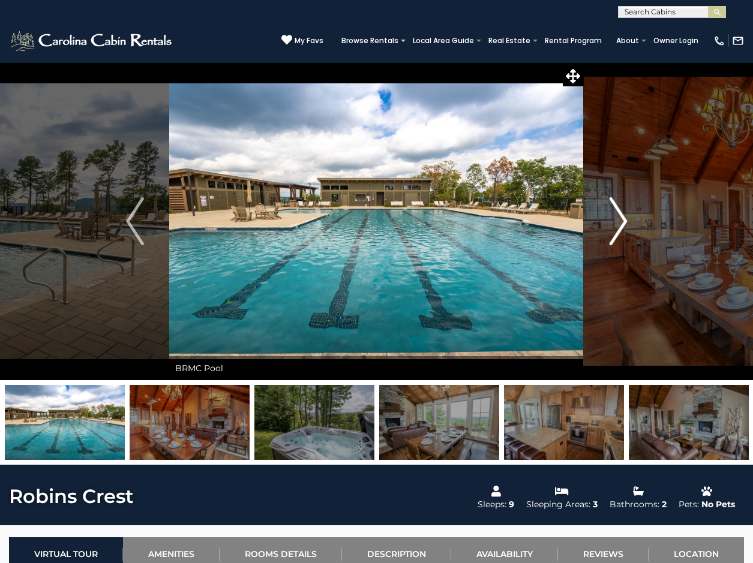
click at [621, 223] on img "Next" at bounding box center [618, 221] width 18 height 48
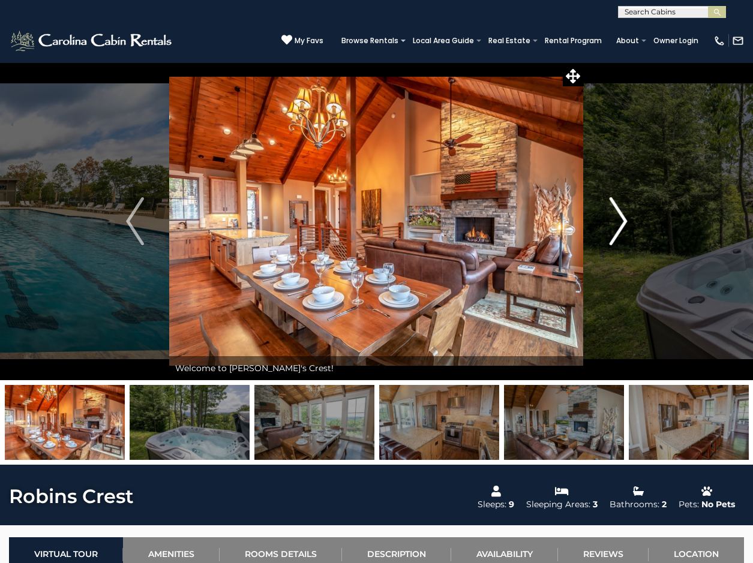
click at [621, 223] on img "Next" at bounding box center [618, 221] width 18 height 48
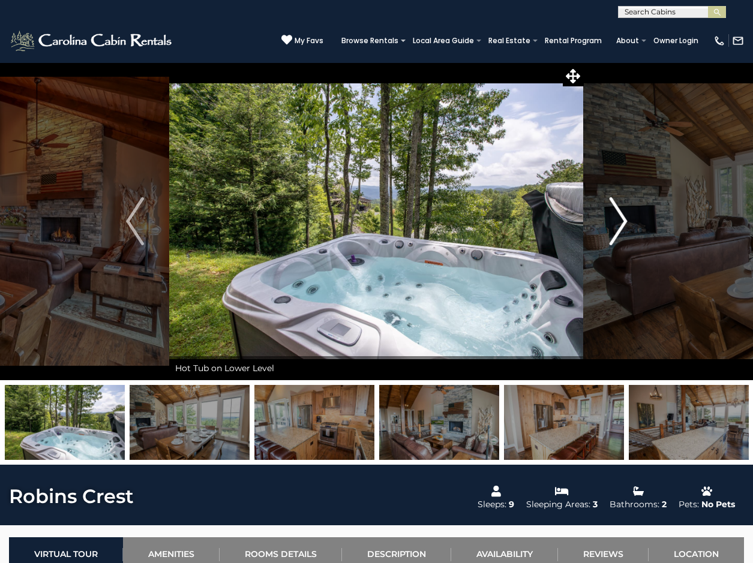
click at [621, 223] on img "Next" at bounding box center [618, 221] width 18 height 48
